Goal: Transaction & Acquisition: Obtain resource

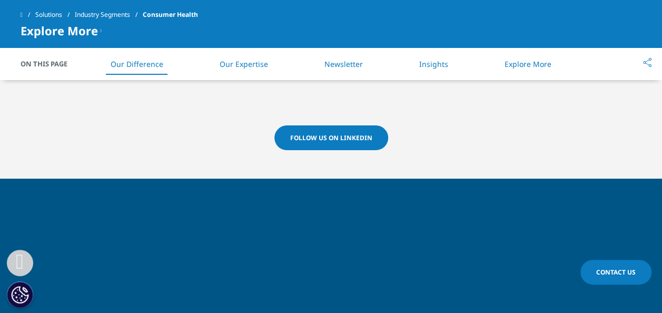
scroll to position [580, 0]
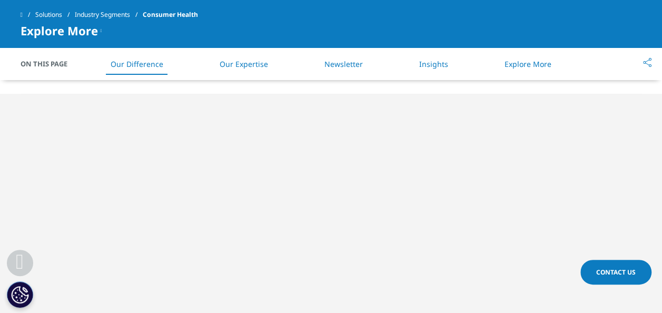
click at [346, 64] on link "Newsletter" at bounding box center [344, 64] width 38 height 10
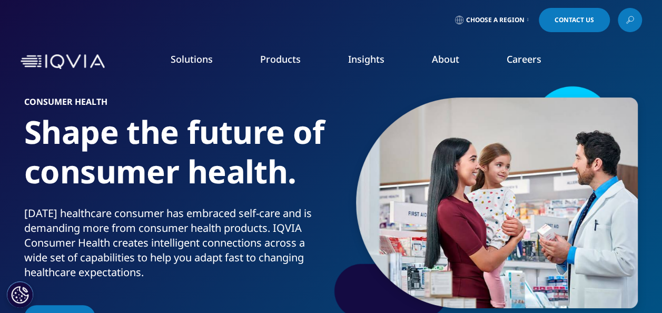
click at [212, 173] on link "Consumer Health" at bounding box center [255, 174] width 154 height 12
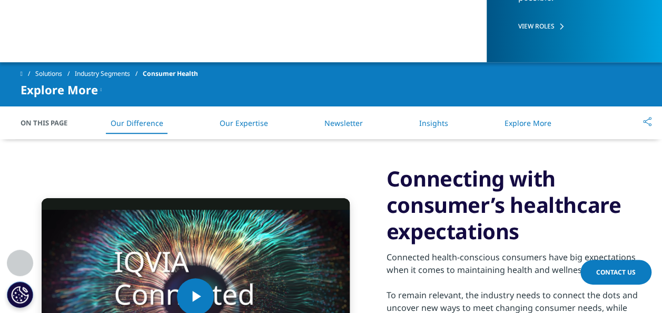
scroll to position [316, 0]
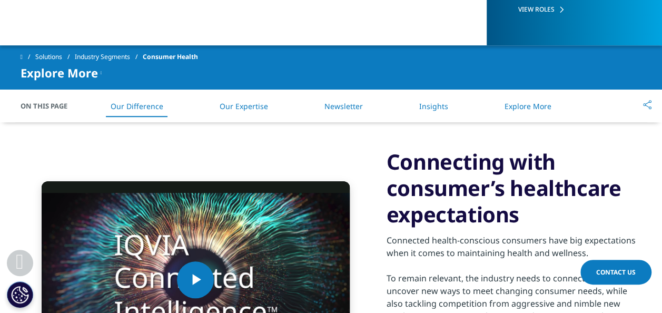
click at [433, 108] on link "Insights" at bounding box center [433, 106] width 29 height 10
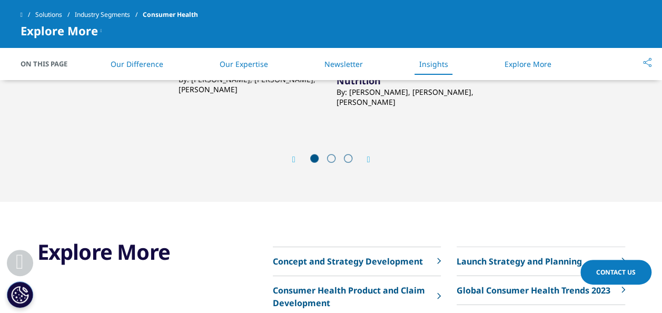
scroll to position [1332, 0]
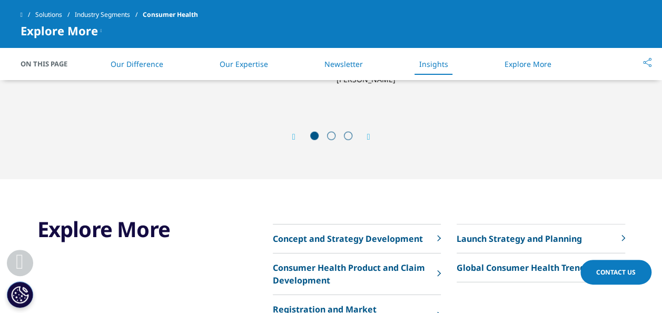
click at [329, 134] on span at bounding box center [331, 136] width 8 height 8
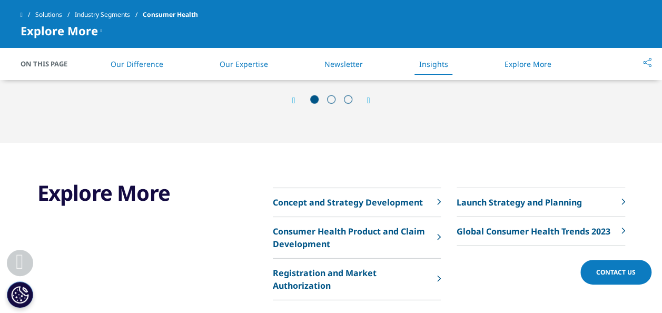
scroll to position [1438, 0]
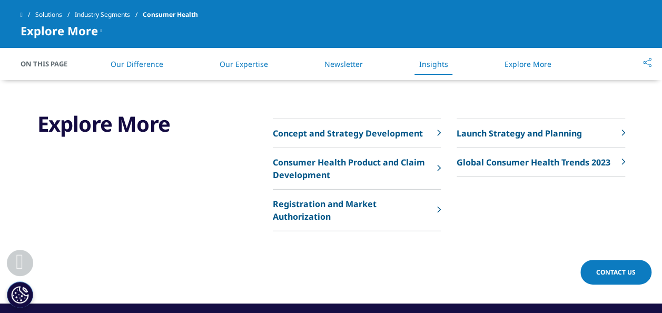
click at [481, 161] on p "Global Consumer Health Trends 2023" at bounding box center [534, 162] width 154 height 13
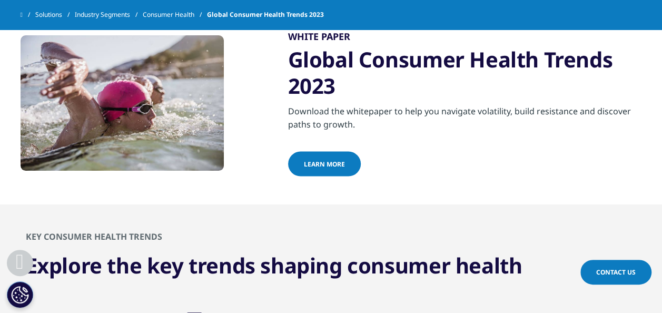
scroll to position [843, 0]
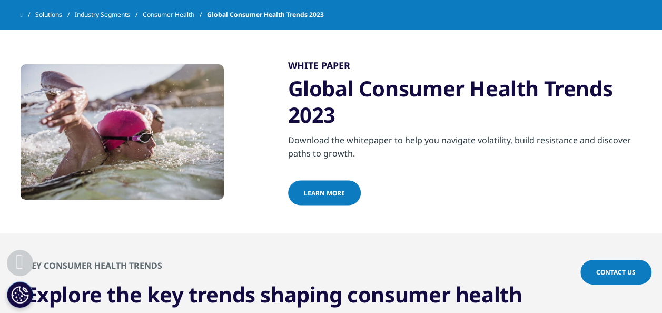
click at [324, 188] on span "learn more" at bounding box center [324, 192] width 41 height 9
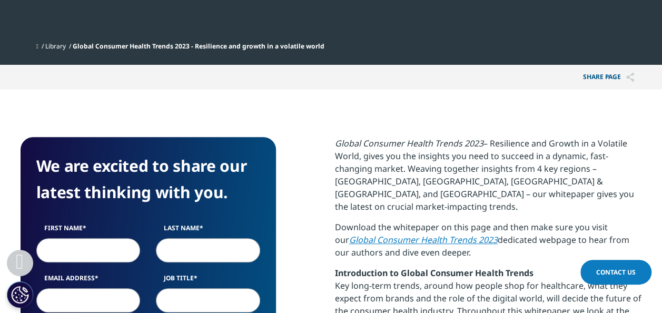
scroll to position [422, 0]
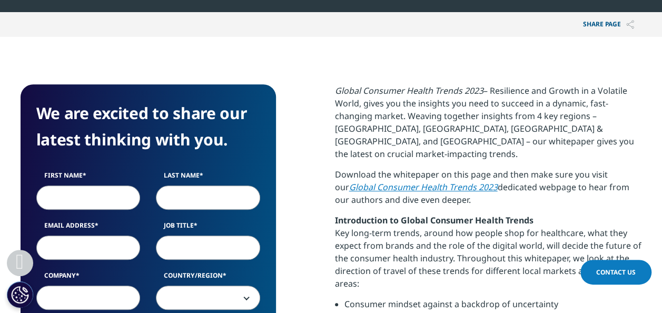
click at [393, 181] on em "Global Consumer Health Trends 2023" at bounding box center [423, 187] width 149 height 12
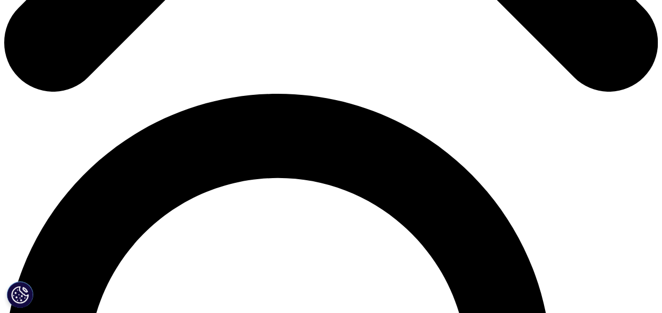
scroll to position [580, 0]
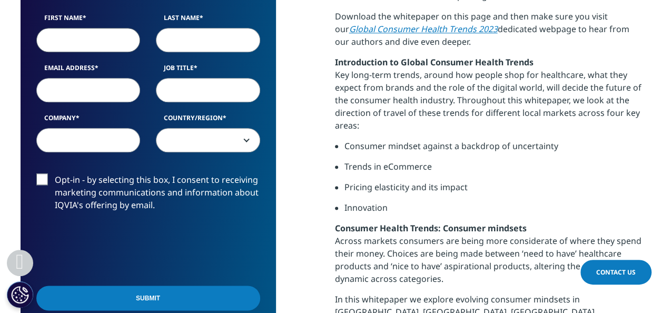
click at [87, 44] on input "First Name" at bounding box center [88, 39] width 104 height 24
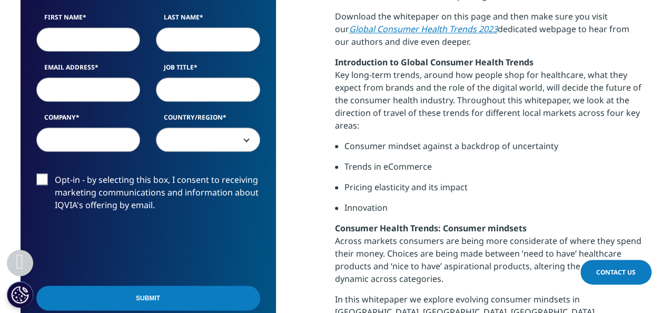
type input "DAVID"
type input "PEIX"
type input "dpeix@towapharmaceutical.com"
type input "Towa Pharmaceutical"
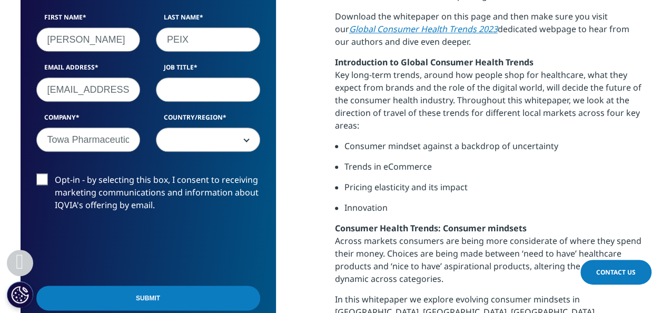
select select "[GEOGRAPHIC_DATA]"
click at [181, 94] on input "Job Title" at bounding box center [208, 89] width 104 height 24
type input "ceo"
click at [40, 178] on label "Opt-in - by selecting this box, I consent to receiving marketing communications…" at bounding box center [148, 195] width 224 height 44
click at [55, 173] on input "Opt-in - by selecting this box, I consent to receiving marketing communications…" at bounding box center [55, 173] width 0 height 0
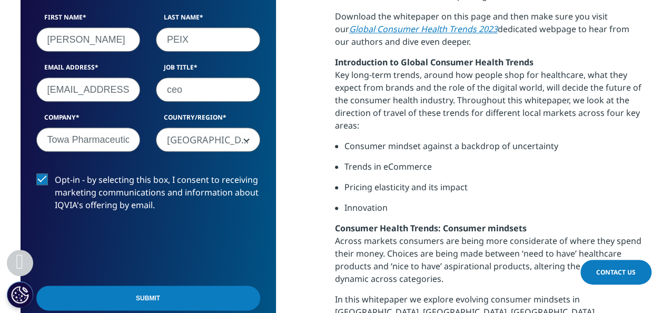
click at [144, 299] on input "Submit" at bounding box center [148, 298] width 224 height 25
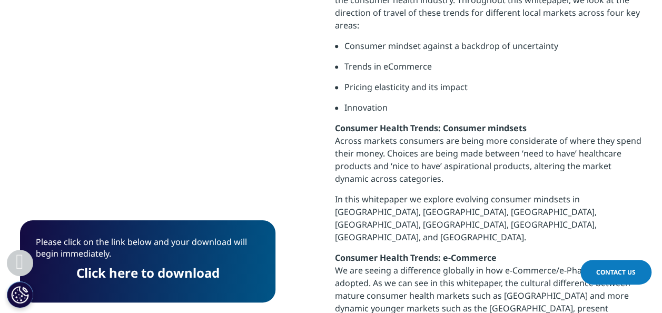
scroll to position [5, 5]
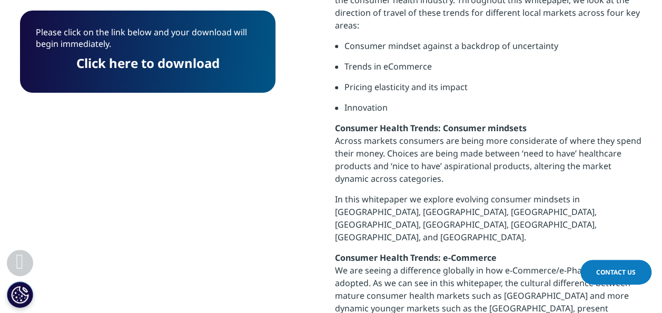
click at [153, 65] on link "Click here to download" at bounding box center [147, 62] width 143 height 17
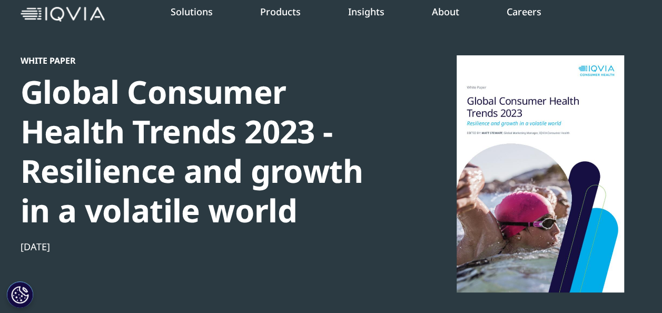
scroll to position [0, 0]
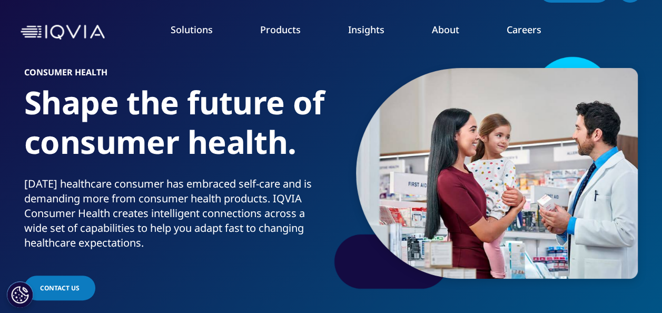
scroll to position [53, 0]
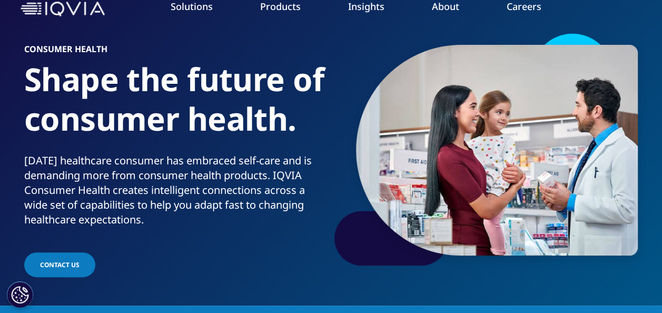
click at [215, 123] on link "Consumer Health" at bounding box center [255, 121] width 154 height 12
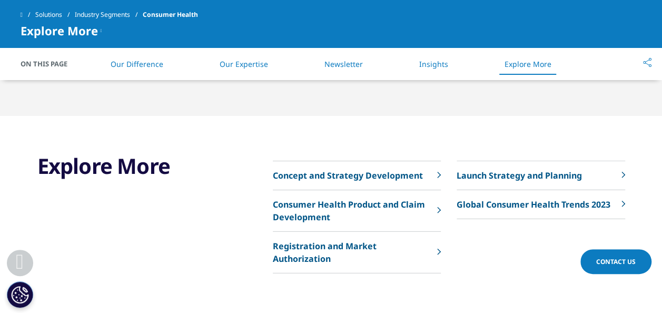
scroll to position [1379, 0]
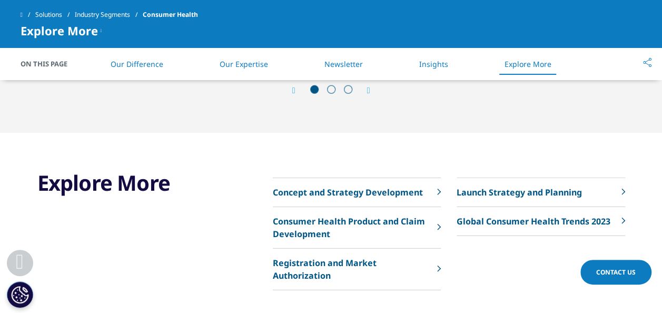
click at [488, 219] on p "Global Consumer Health Trends 2023" at bounding box center [534, 221] width 154 height 13
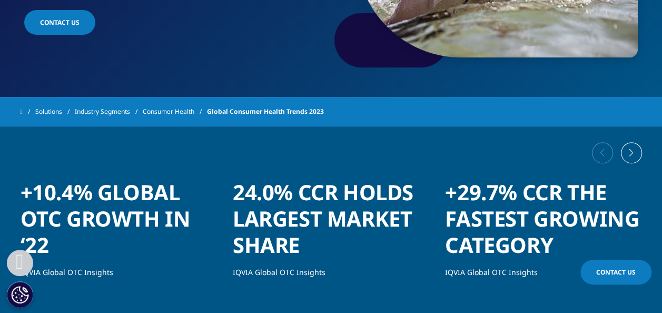
scroll to position [263, 0]
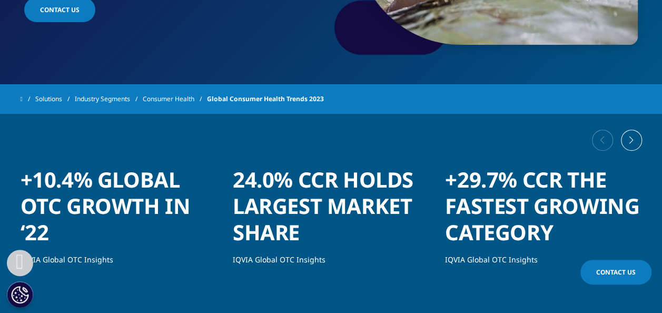
click at [628, 146] on div "Next slide" at bounding box center [631, 140] width 21 height 21
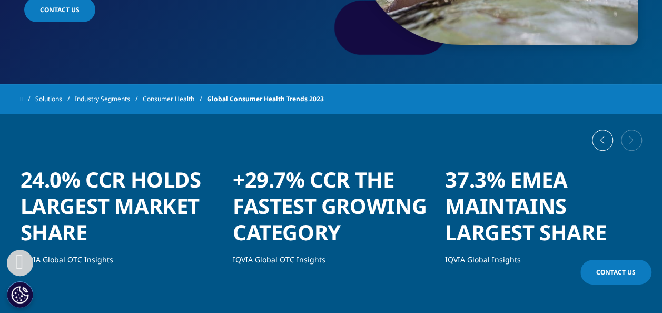
click at [628, 146] on div at bounding box center [332, 140] width 622 height 53
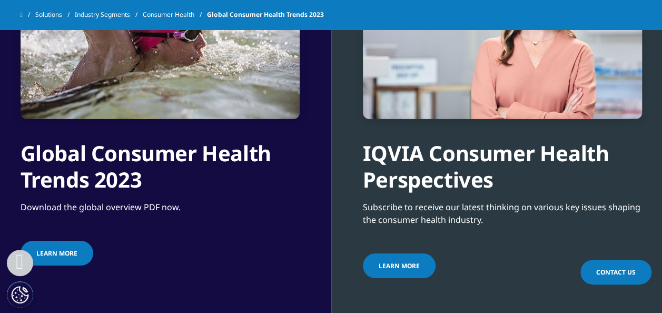
scroll to position [1792, 0]
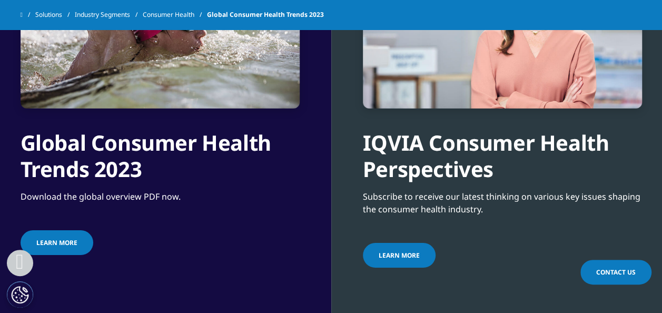
click at [396, 251] on span "learn more" at bounding box center [399, 255] width 41 height 9
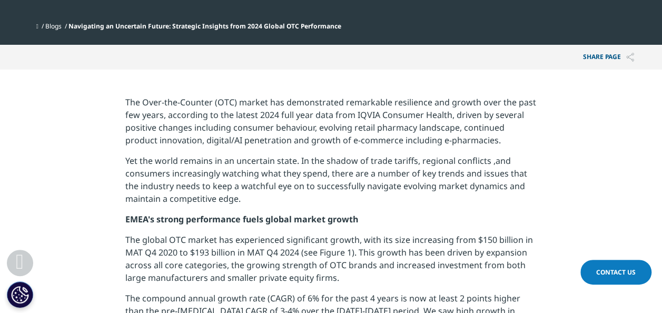
scroll to position [369, 0]
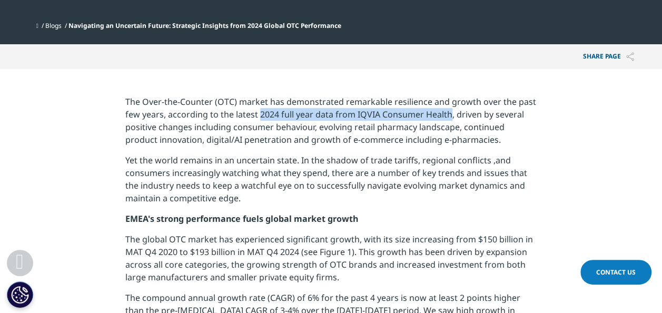
drag, startPoint x: 257, startPoint y: 114, endPoint x: 448, endPoint y: 115, distance: 190.8
click at [448, 115] on p "The Over-the-Counter (OTC) market has demonstrated remarkable resilience and gr…" at bounding box center [331, 124] width 412 height 58
copy p "2024 full year data from IQVIA Consumer Health"
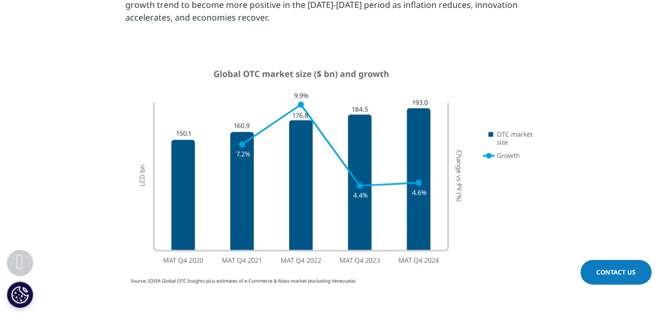
scroll to position [685, 0]
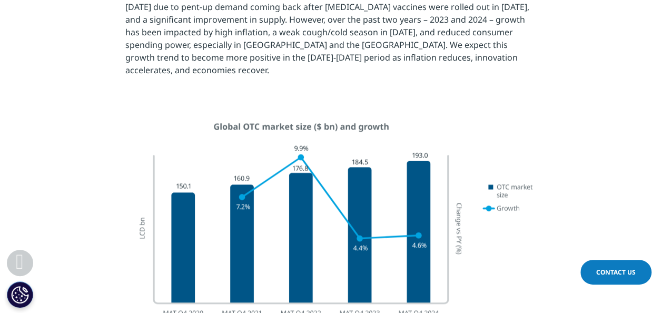
click at [105, 235] on div at bounding box center [331, 230] width 590 height 239
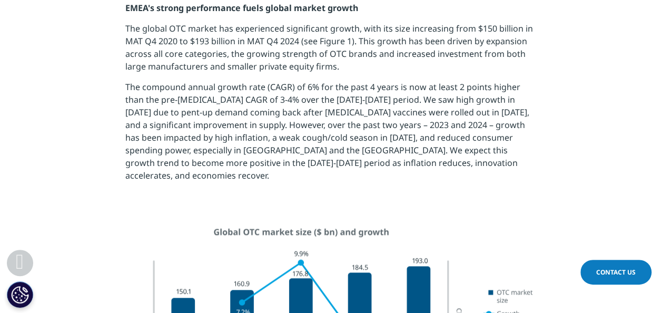
scroll to position [527, 0]
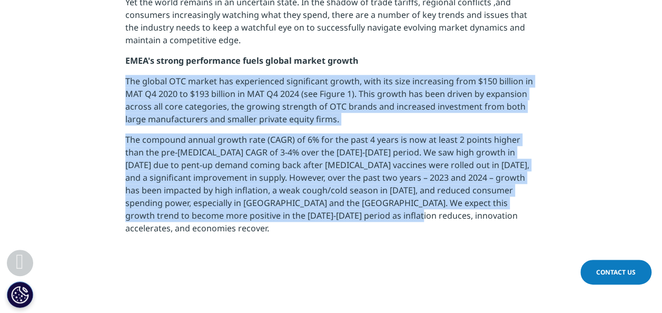
drag, startPoint x: 311, startPoint y: 216, endPoint x: 123, endPoint y: 82, distance: 230.5
click at [123, 82] on section "The Over-the-Counter (OTC) market has demonstrated remarkable resilience and gr…" at bounding box center [331, 90] width 662 height 358
click at [153, 248] on section "The Over-the-Counter (OTC) market has demonstrated remarkable resilience and gr…" at bounding box center [331, 90] width 662 height 358
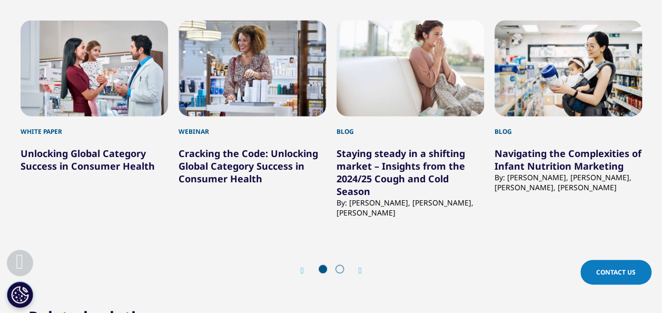
scroll to position [3162, 0]
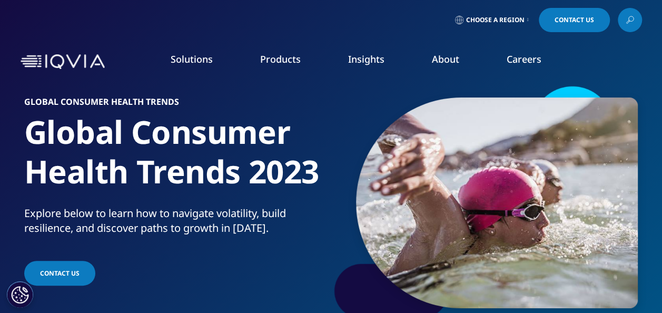
click at [175, 33] on div "Choose a Region Contact Us" at bounding box center [331, 20] width 662 height 40
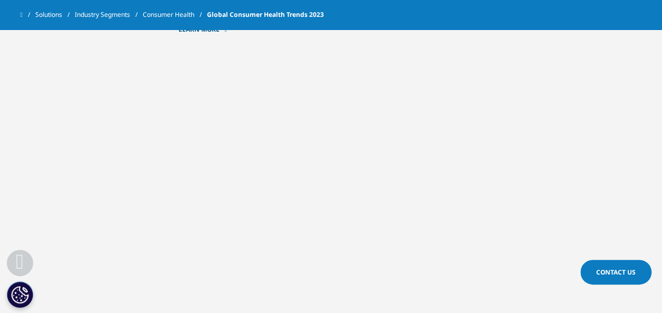
scroll to position [1317, 0]
